Goal: Information Seeking & Learning: Learn about a topic

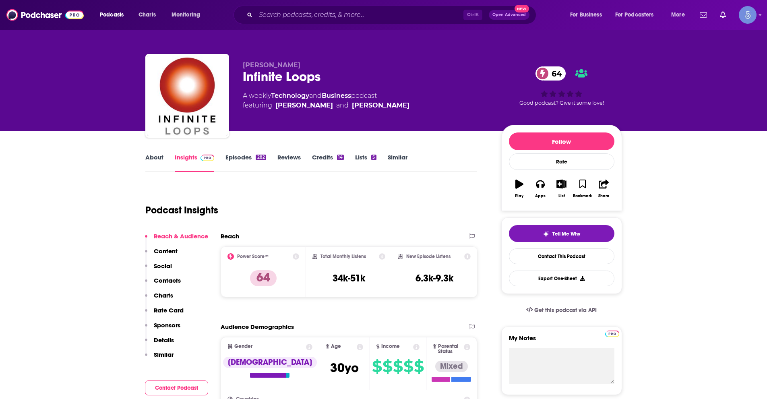
scroll to position [81, 0]
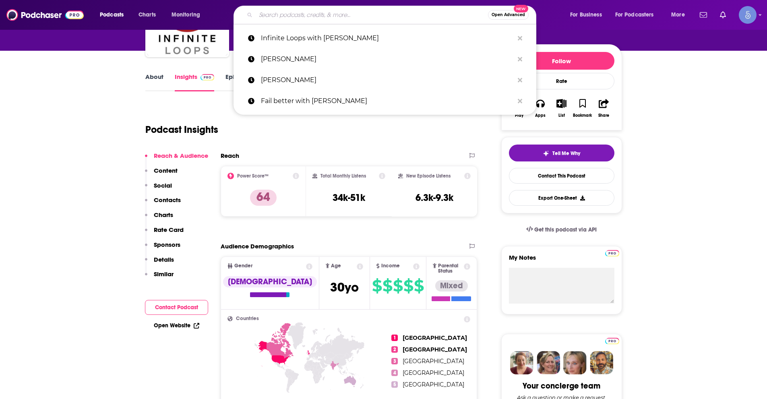
click at [326, 15] on input "Search podcasts, credits, & more..." at bounding box center [372, 14] width 232 height 13
paste input "Fully Alive: Unlocking the secrets to your healthier, happier, longer life"
type input "Fully Alive: Unlocking the secrets to your healthier, happier, longer life"
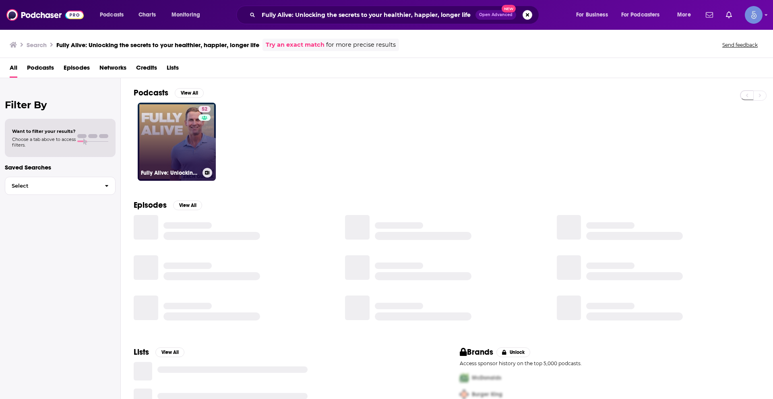
click at [189, 137] on link "52 Fully Alive: Unlocking the secrets to your healthier, happier, longer life" at bounding box center [177, 142] width 78 height 78
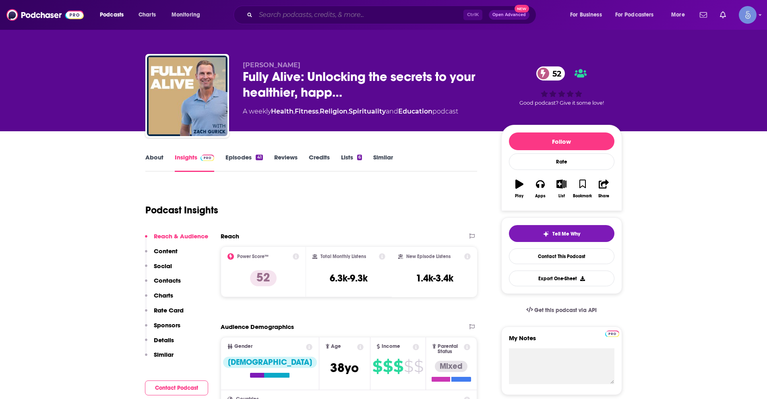
click at [320, 15] on input "Search podcasts, credits, & more..." at bounding box center [360, 14] width 208 height 13
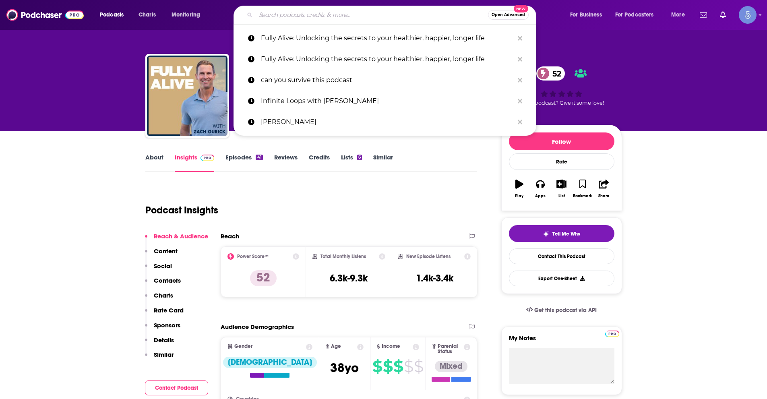
paste input "Can You Survive This Podcast?"
type input "Can You Survive This Podcast?"
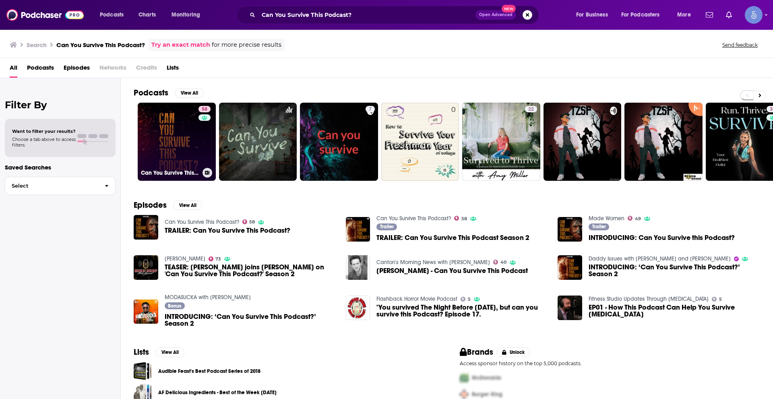
click at [142, 155] on link "58 Can You Survive This Podcast?" at bounding box center [177, 142] width 78 height 78
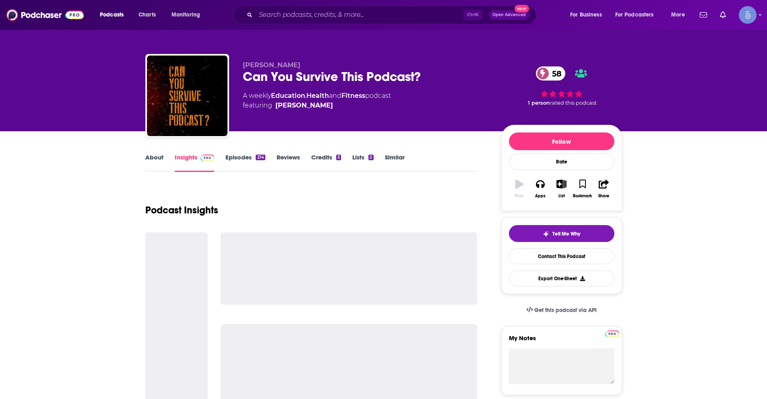
click at [161, 159] on link "About" at bounding box center [154, 162] width 18 height 19
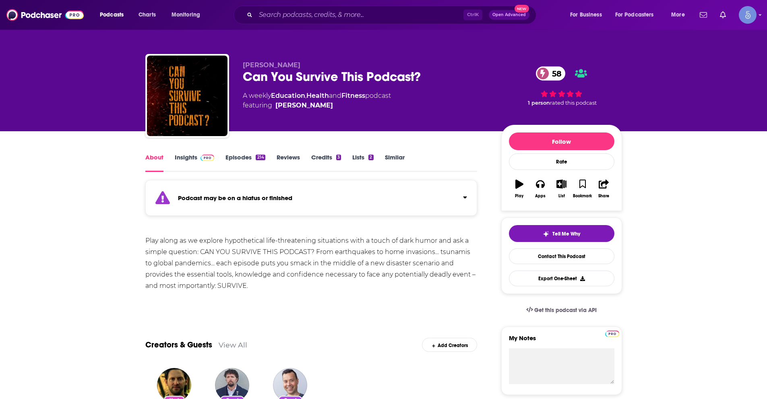
click at [185, 163] on link "Insights" at bounding box center [195, 162] width 40 height 19
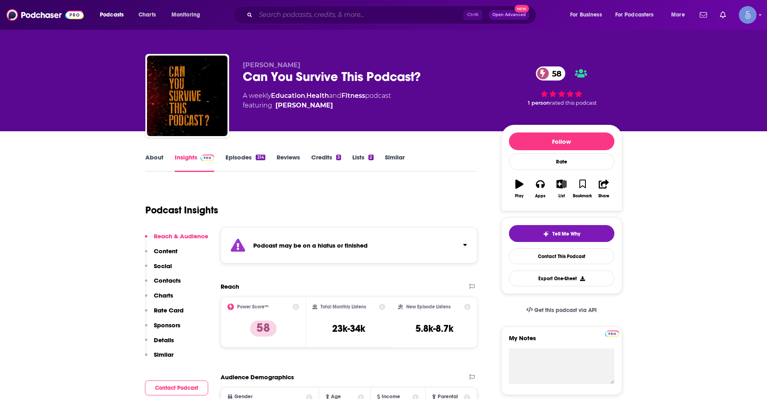
click at [304, 15] on input "Search podcasts, credits, & more..." at bounding box center [360, 14] width 208 height 13
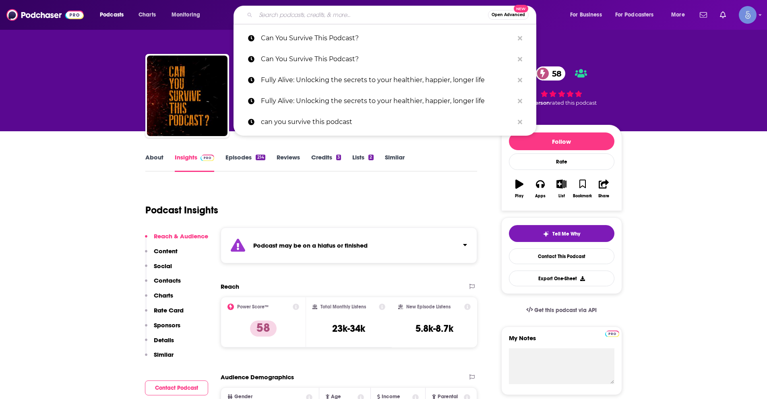
paste input "Law of Attraction Tribe Podcast: Manifestation hacks and tips"
type input "Law of Attraction Tribe Podcast: Manifestation hacks and tips"
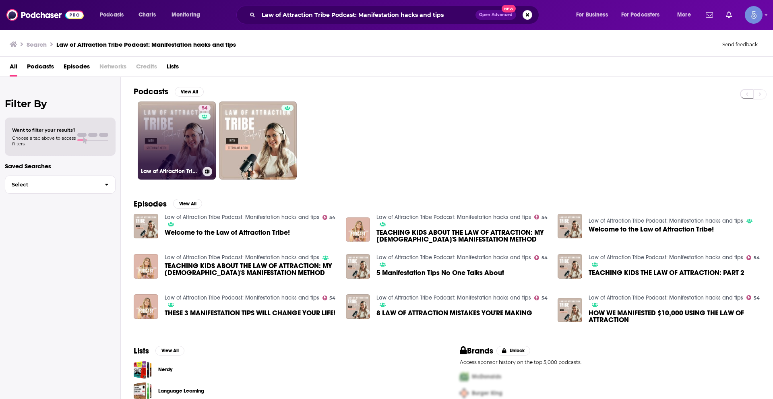
click at [160, 147] on link "54 Law of Attraction Tribe Podcast: Manifestation hacks and tips" at bounding box center [177, 141] width 78 height 78
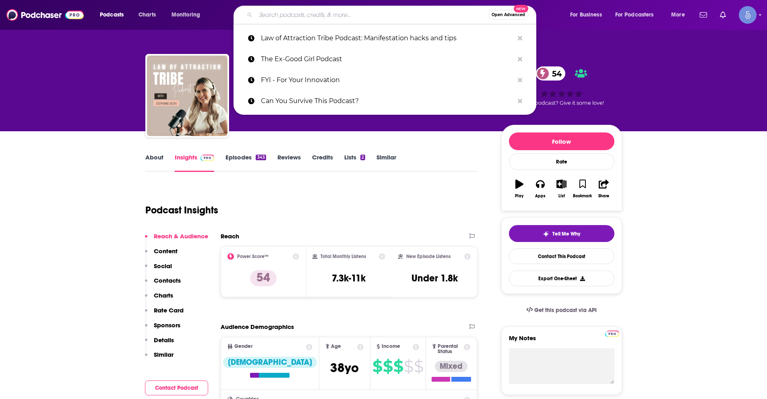
click at [330, 12] on input "Search podcasts, credits, & more..." at bounding box center [372, 14] width 232 height 13
paste input "The [PERSON_NAME] Show"
type input "The [PERSON_NAME] Show"
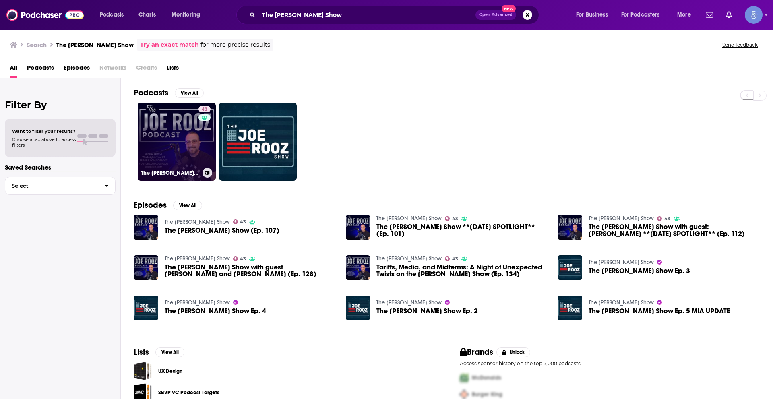
click at [179, 116] on link "43 The [PERSON_NAME] Show" at bounding box center [177, 142] width 78 height 78
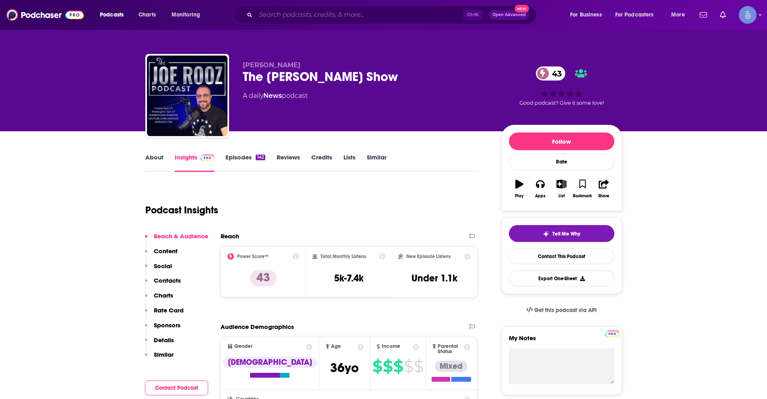
click at [350, 11] on input "Search podcasts, credits, & more..." at bounding box center [360, 14] width 208 height 13
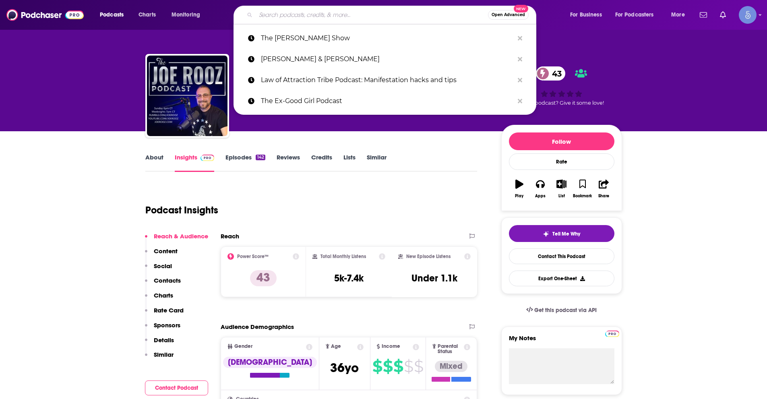
paste input "THE VIBE SCIENCE PODCAST"
type input "THE VIBE SCIENCE PODCAST"
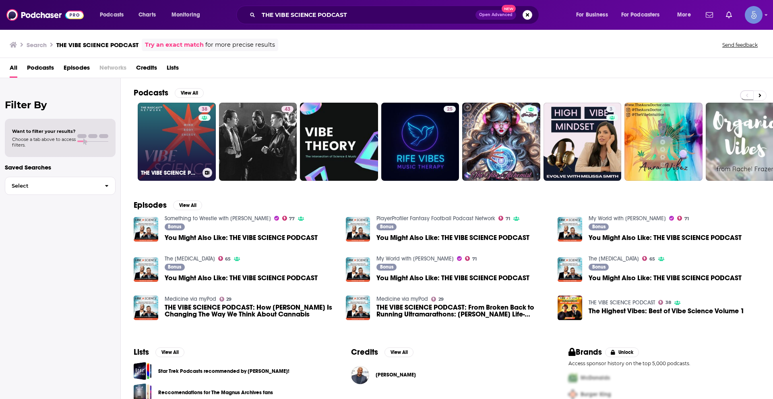
click at [196, 128] on link "38 THE VIBE SCIENCE PODCAST" at bounding box center [177, 142] width 78 height 78
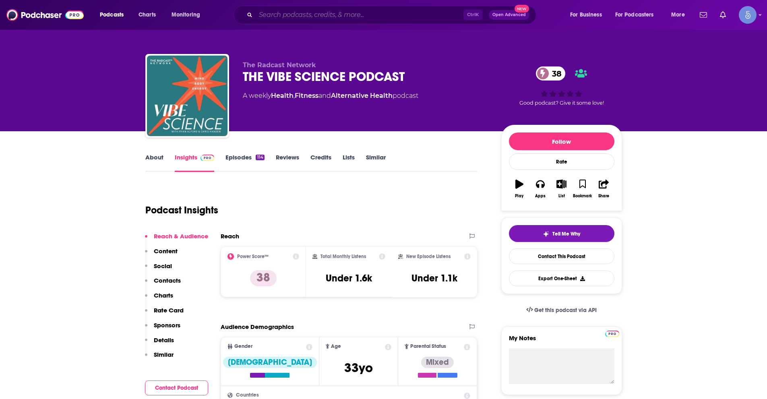
click at [300, 11] on input "Search podcasts, credits, & more..." at bounding box center [360, 14] width 208 height 13
paste input "Behavioral Health [DATE]"
type input "Behavioral Health [DATE]"
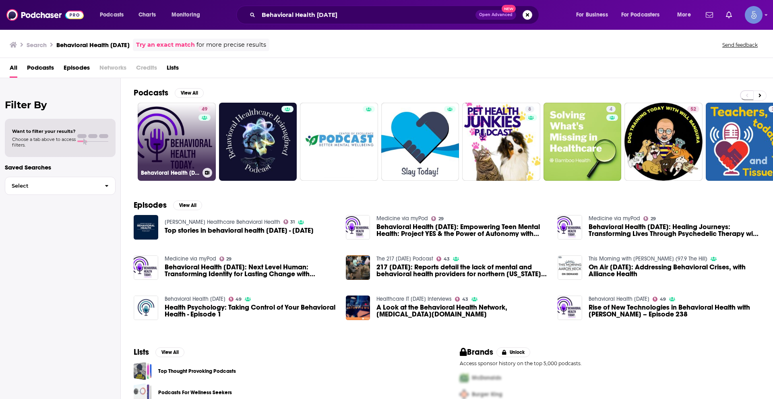
click at [207, 138] on div "49" at bounding box center [206, 137] width 14 height 62
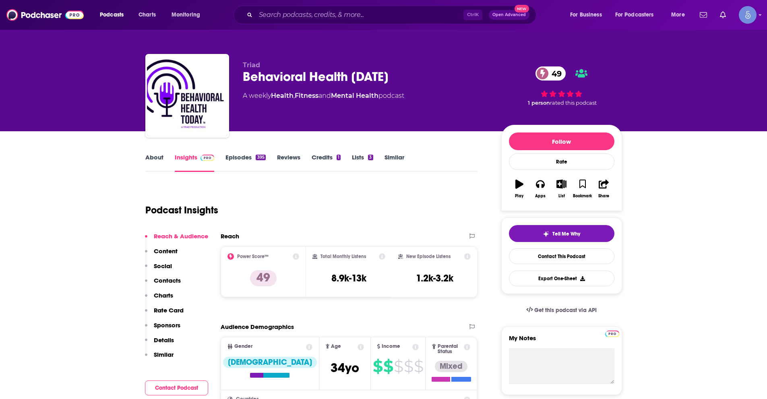
click at [155, 157] on link "About" at bounding box center [154, 162] width 18 height 19
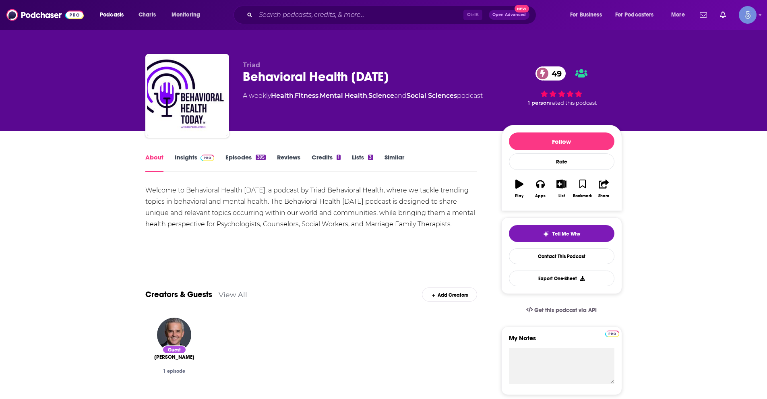
click at [199, 154] on span at bounding box center [205, 157] width 17 height 8
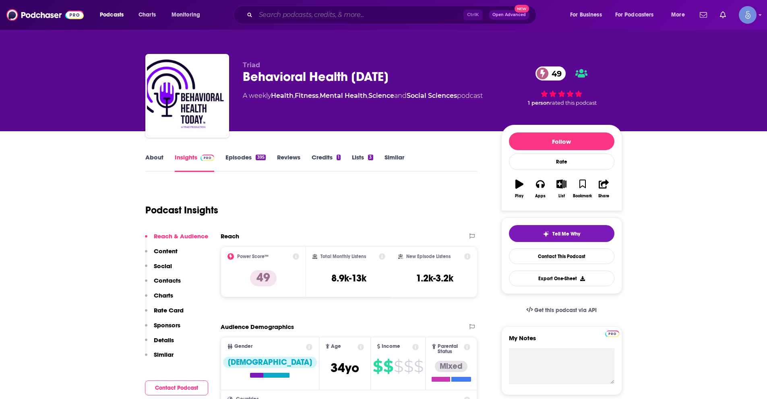
click at [351, 11] on input "Search podcasts, credits, & more..." at bounding box center [360, 14] width 208 height 13
paste input "The Storytelling Lab"
type input "The Storytelling Lab"
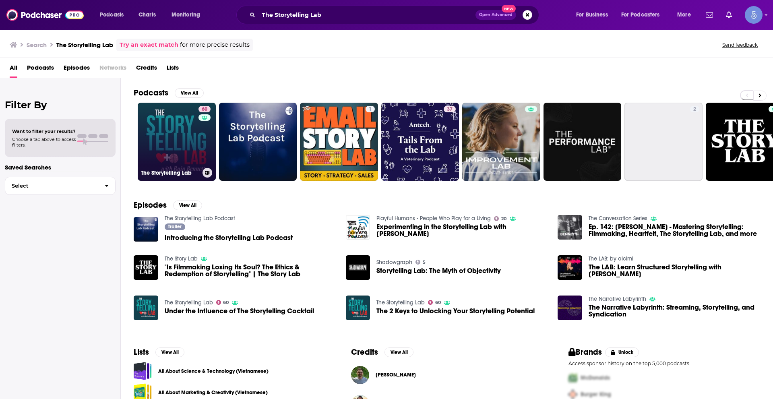
click at [174, 146] on link "60 The Storytelling Lab" at bounding box center [177, 142] width 78 height 78
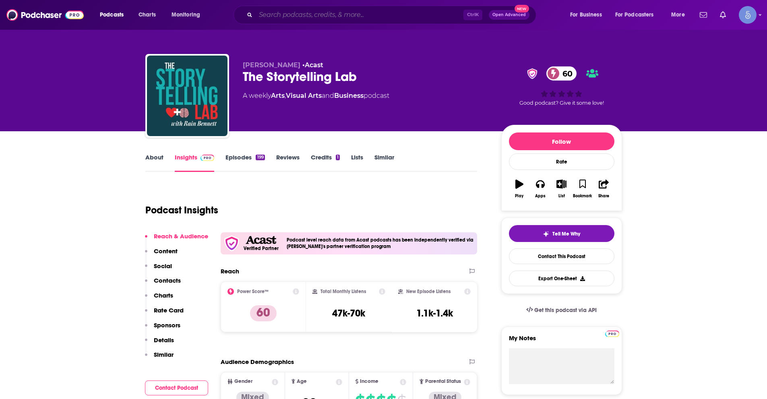
click at [280, 18] on input "Search podcasts, credits, & more..." at bounding box center [360, 14] width 208 height 13
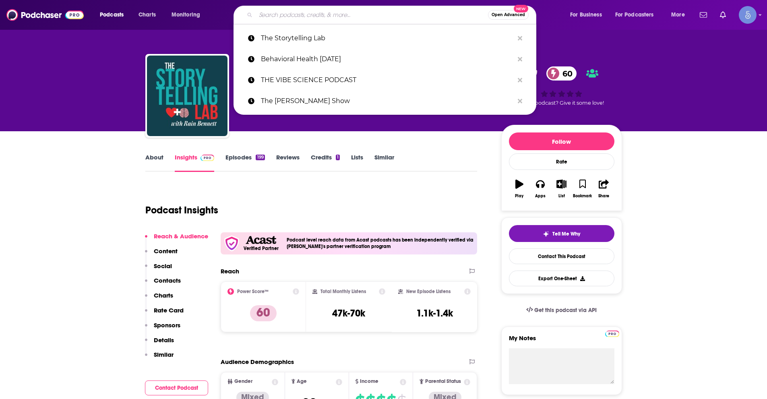
paste input "Get Authentic with [PERSON_NAME]"
type input "Get Authentic with [PERSON_NAME]"
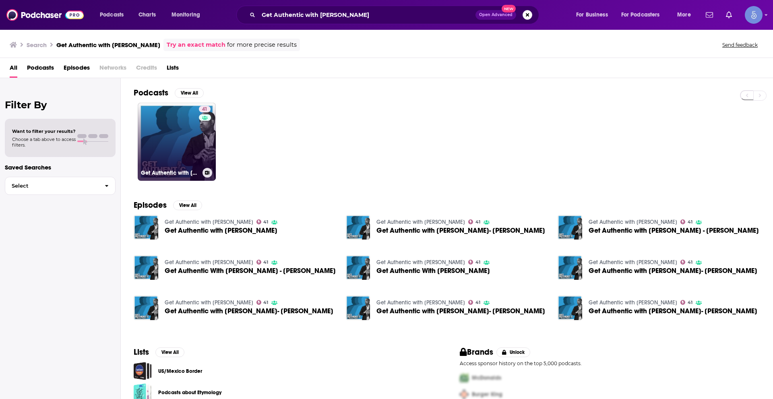
click at [166, 118] on link "41 Get Authentic with [PERSON_NAME]" at bounding box center [177, 142] width 78 height 78
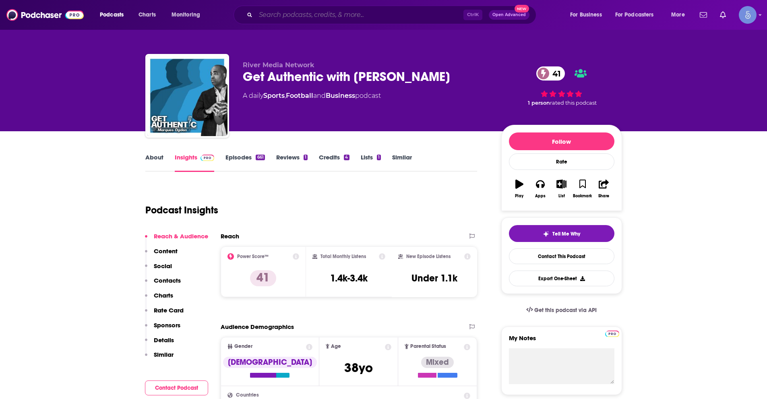
click at [417, 15] on input "Search podcasts, credits, & more..." at bounding box center [360, 14] width 208 height 13
paste input "[PERSON_NAME] Unleashed Podcast"
type input "[PERSON_NAME] Unleashed Podcast"
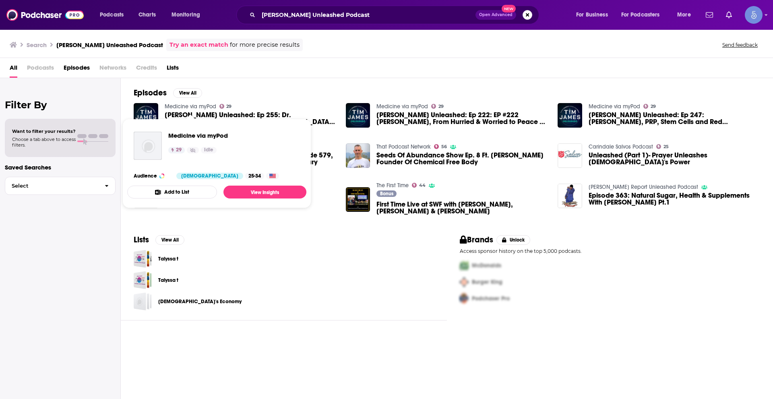
click at [168, 106] on link "Medicine via myPod" at bounding box center [191, 106] width 52 height 7
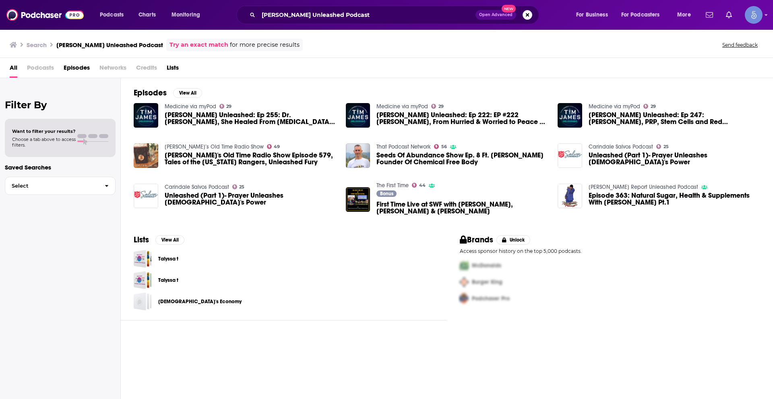
click at [175, 122] on span "[PERSON_NAME] Unleashed: Ep 255: Dr. [PERSON_NAME], She Healed From [MEDICAL_DA…" at bounding box center [251, 119] width 172 height 14
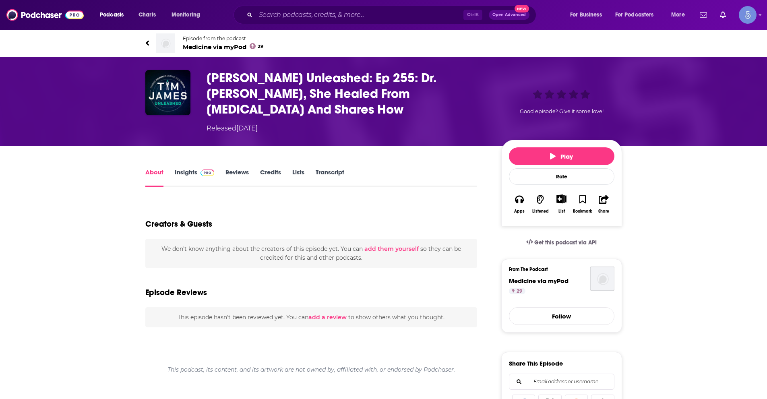
click at [204, 46] on span "Medicine via myPod 29" at bounding box center [223, 47] width 81 height 8
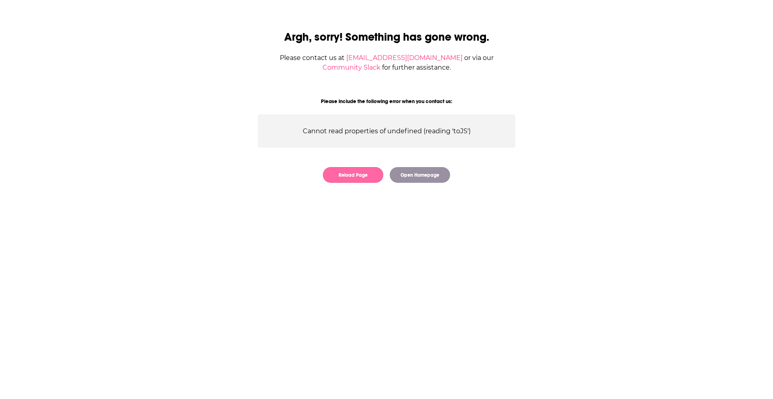
click at [367, 178] on button "Reload Page" at bounding box center [353, 175] width 60 height 16
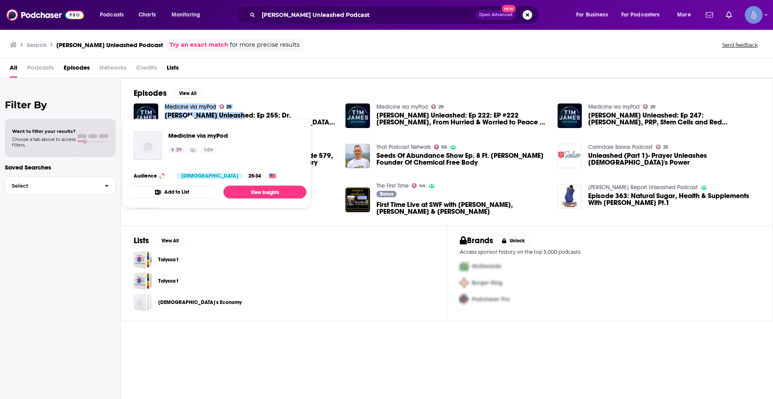
drag, startPoint x: 240, startPoint y: 104, endPoint x: 164, endPoint y: 104, distance: 75.3
click at [165, 104] on div "Medicine via myPod 29 [PERSON_NAME] Unleashed: Ep 255: Dr. [PERSON_NAME], She H…" at bounding box center [251, 115] width 172 height 25
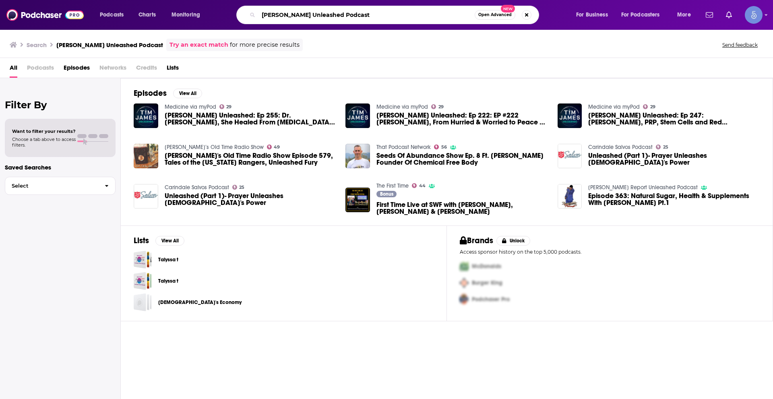
click at [443, 12] on input "[PERSON_NAME] Unleashed Podcast" at bounding box center [367, 14] width 216 height 13
click at [443, 11] on input "[PERSON_NAME] Unleashed Podcast" at bounding box center [367, 14] width 216 height 13
paste input "University of Adversity"
type input "University of Adversity"
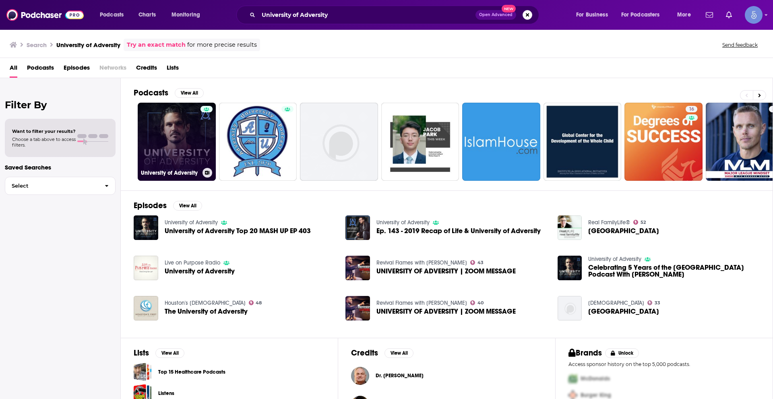
click at [195, 128] on link "University of Adversity" at bounding box center [177, 142] width 78 height 78
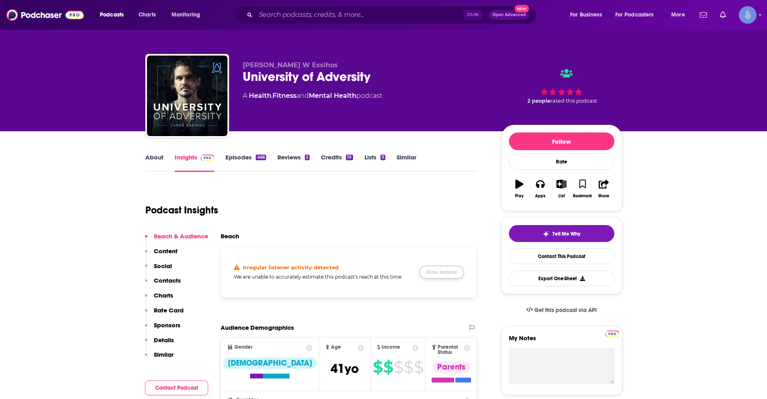
click at [430, 270] on button "Show Anyway" at bounding box center [442, 272] width 44 height 13
